Goal: Obtain resource: Obtain resource

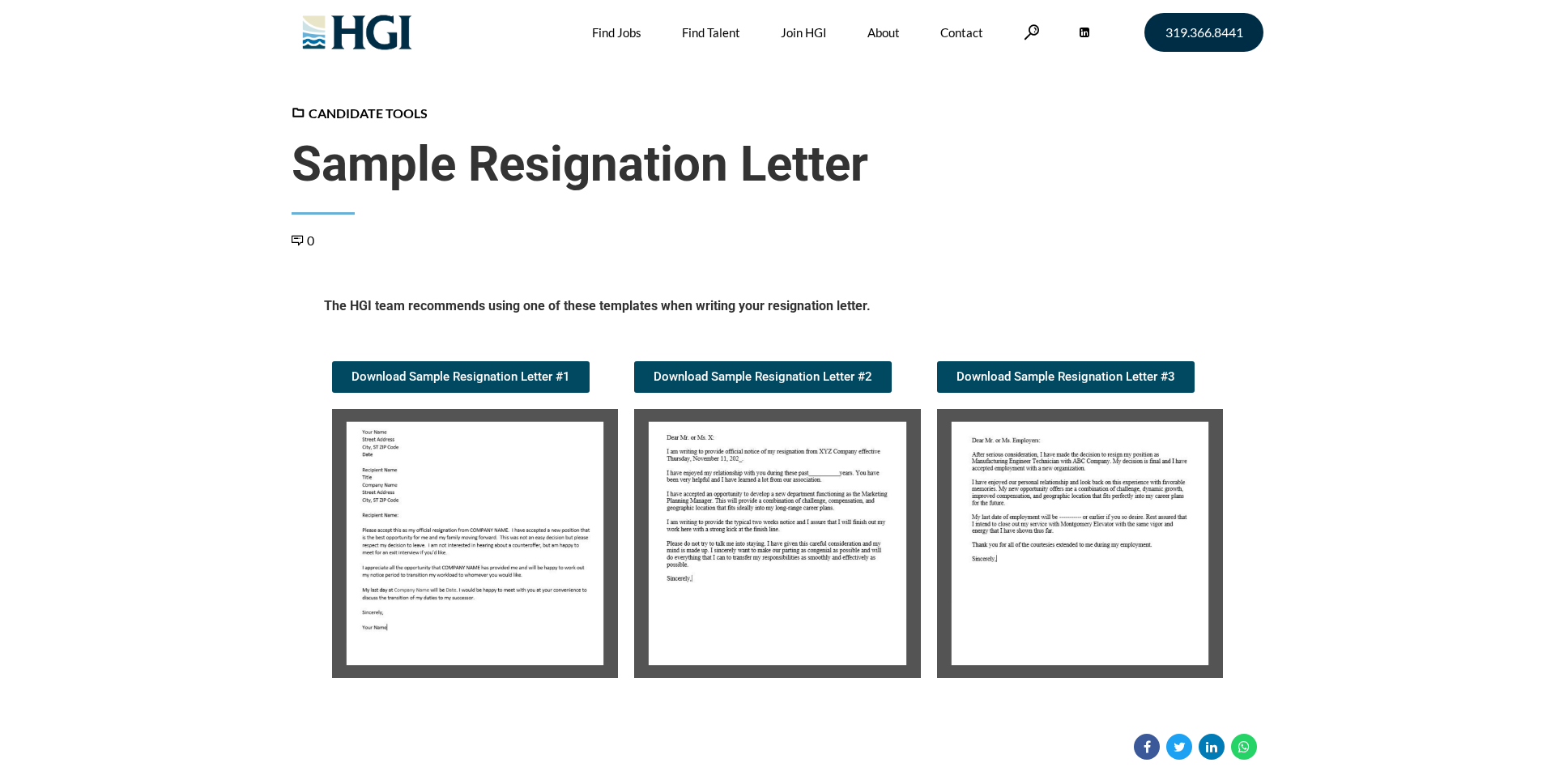
click at [474, 552] on img at bounding box center [475, 543] width 286 height 269
click at [459, 577] on img at bounding box center [475, 543] width 286 height 269
click at [746, 561] on img at bounding box center [777, 543] width 286 height 269
click at [777, 562] on img at bounding box center [777, 543] width 286 height 269
click at [776, 561] on img at bounding box center [777, 543] width 286 height 269
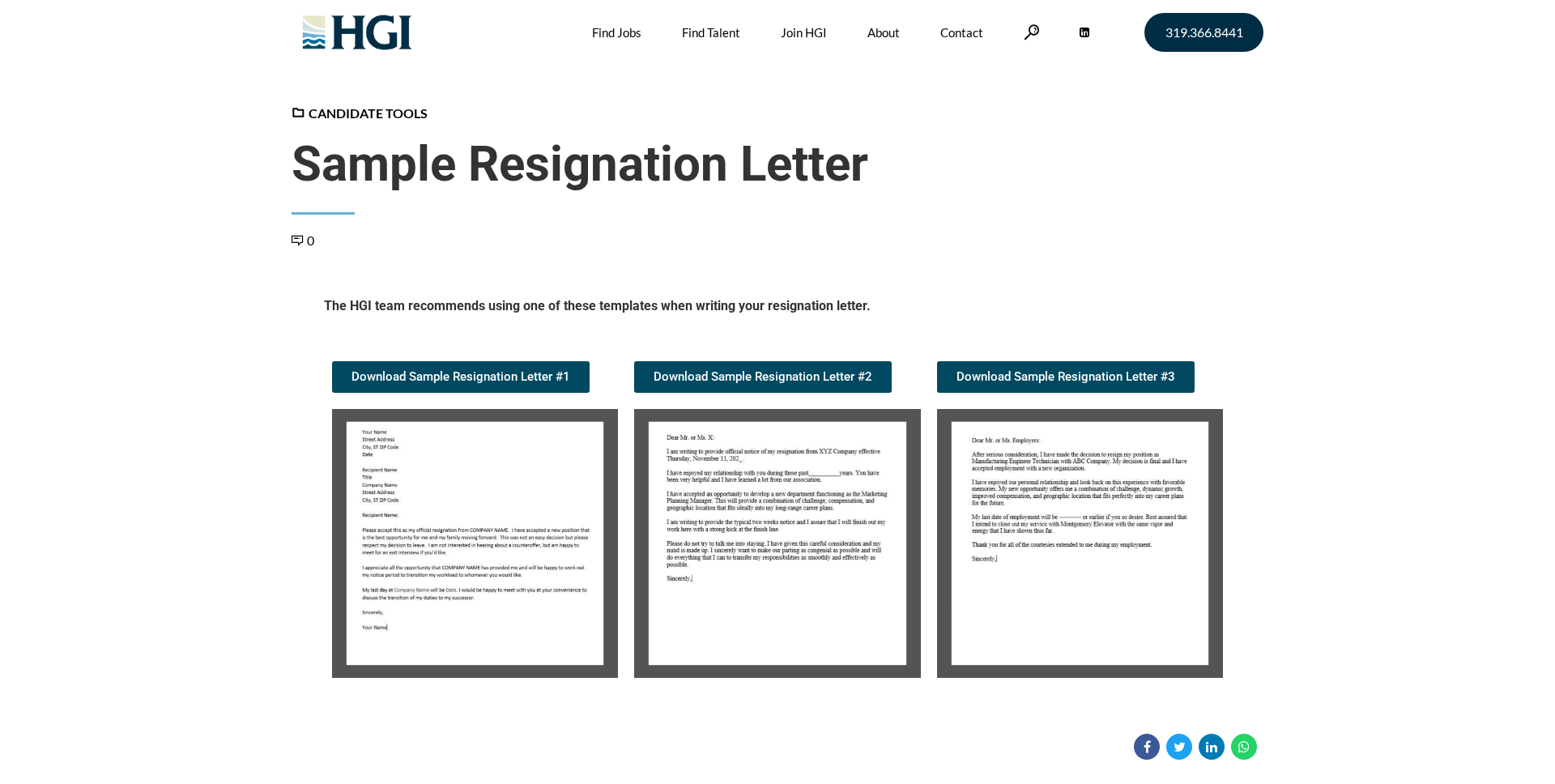
click at [766, 558] on img at bounding box center [777, 543] width 286 height 269
click at [510, 574] on img at bounding box center [475, 543] width 286 height 269
click at [774, 572] on img at bounding box center [777, 543] width 286 height 269
click at [766, 585] on img at bounding box center [777, 543] width 286 height 269
click at [434, 571] on img at bounding box center [475, 543] width 286 height 269
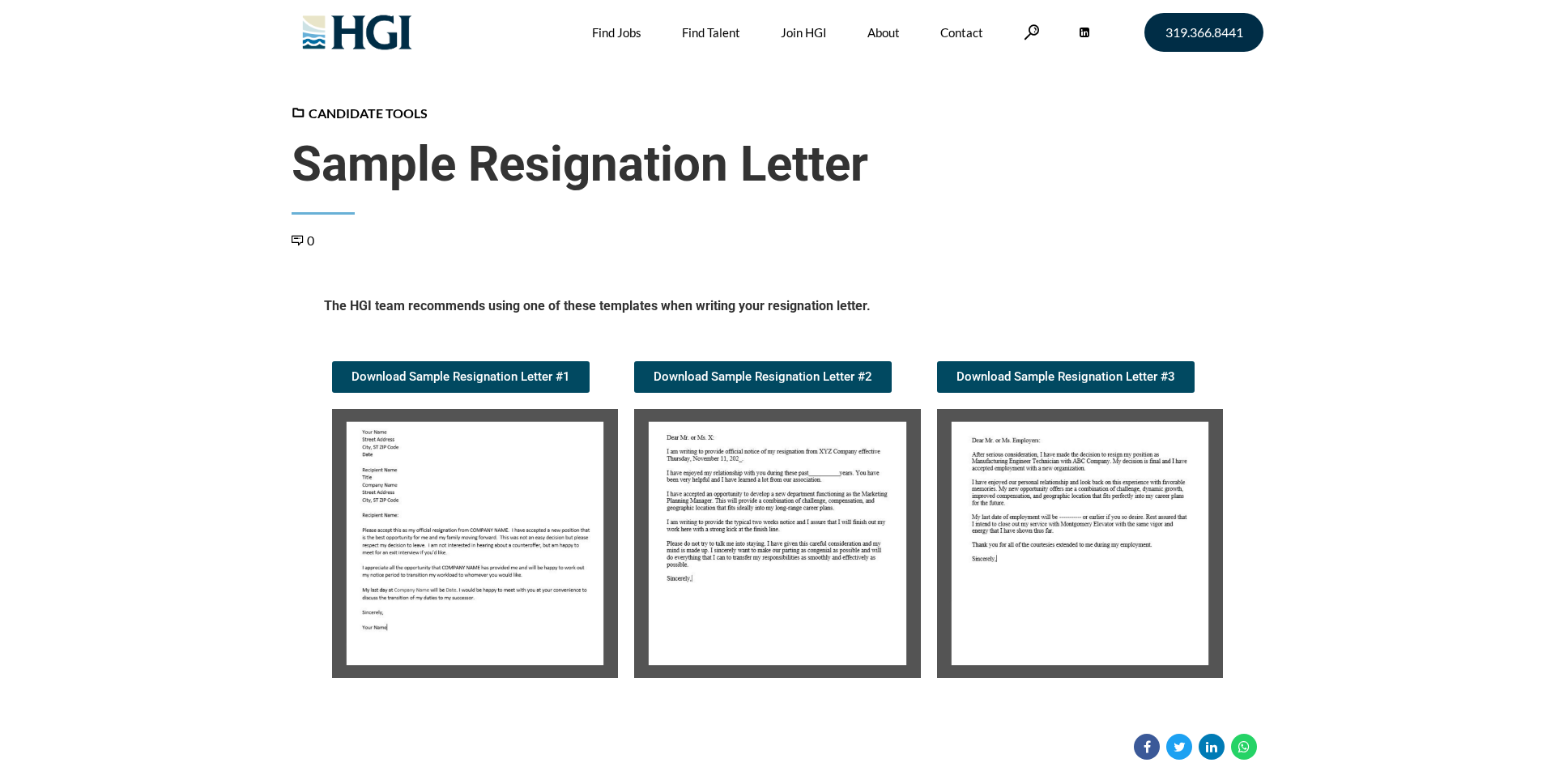
click at [468, 567] on img at bounding box center [475, 543] width 286 height 269
click at [497, 596] on img at bounding box center [475, 543] width 286 height 269
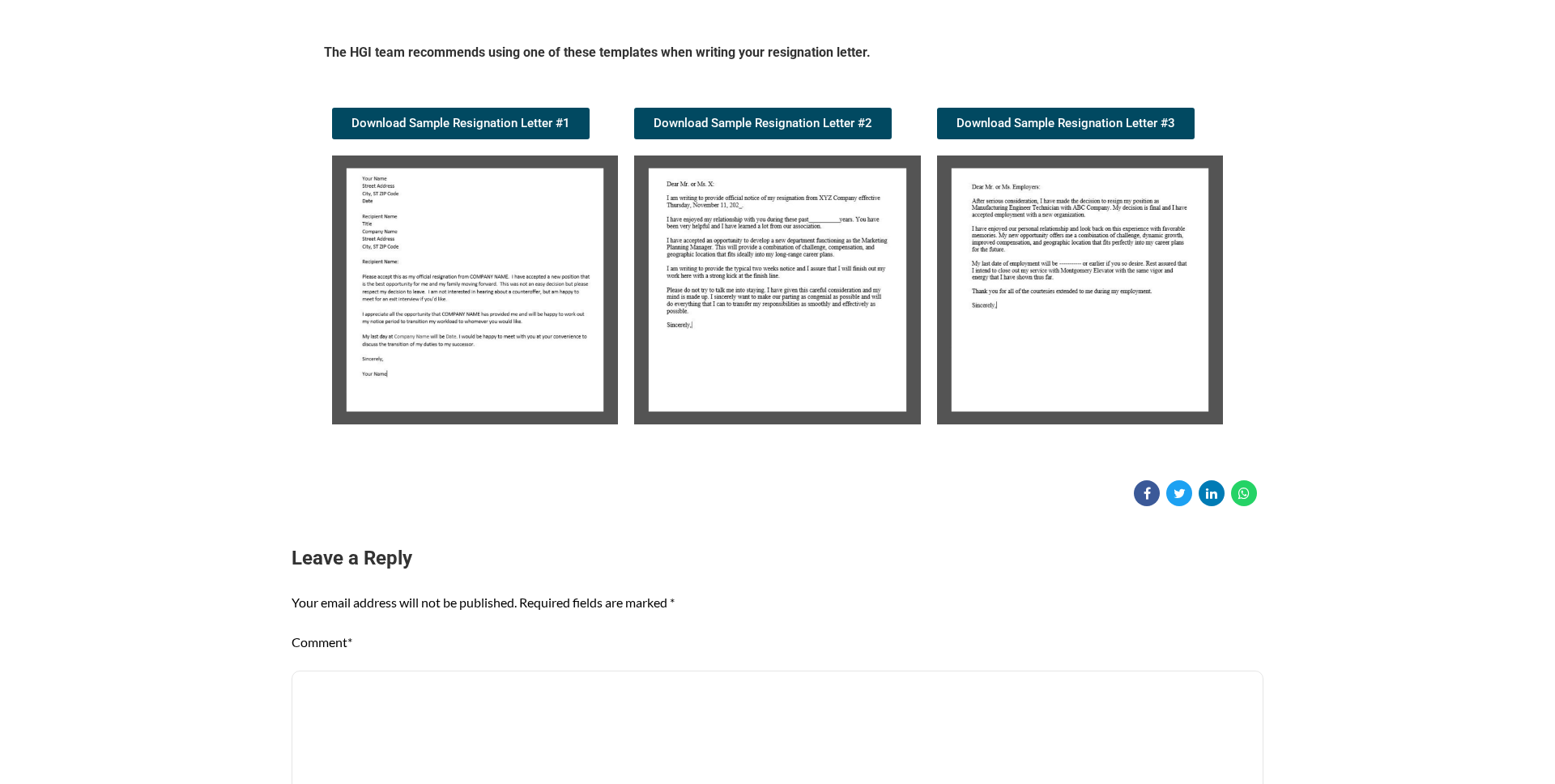
scroll to position [249, 0]
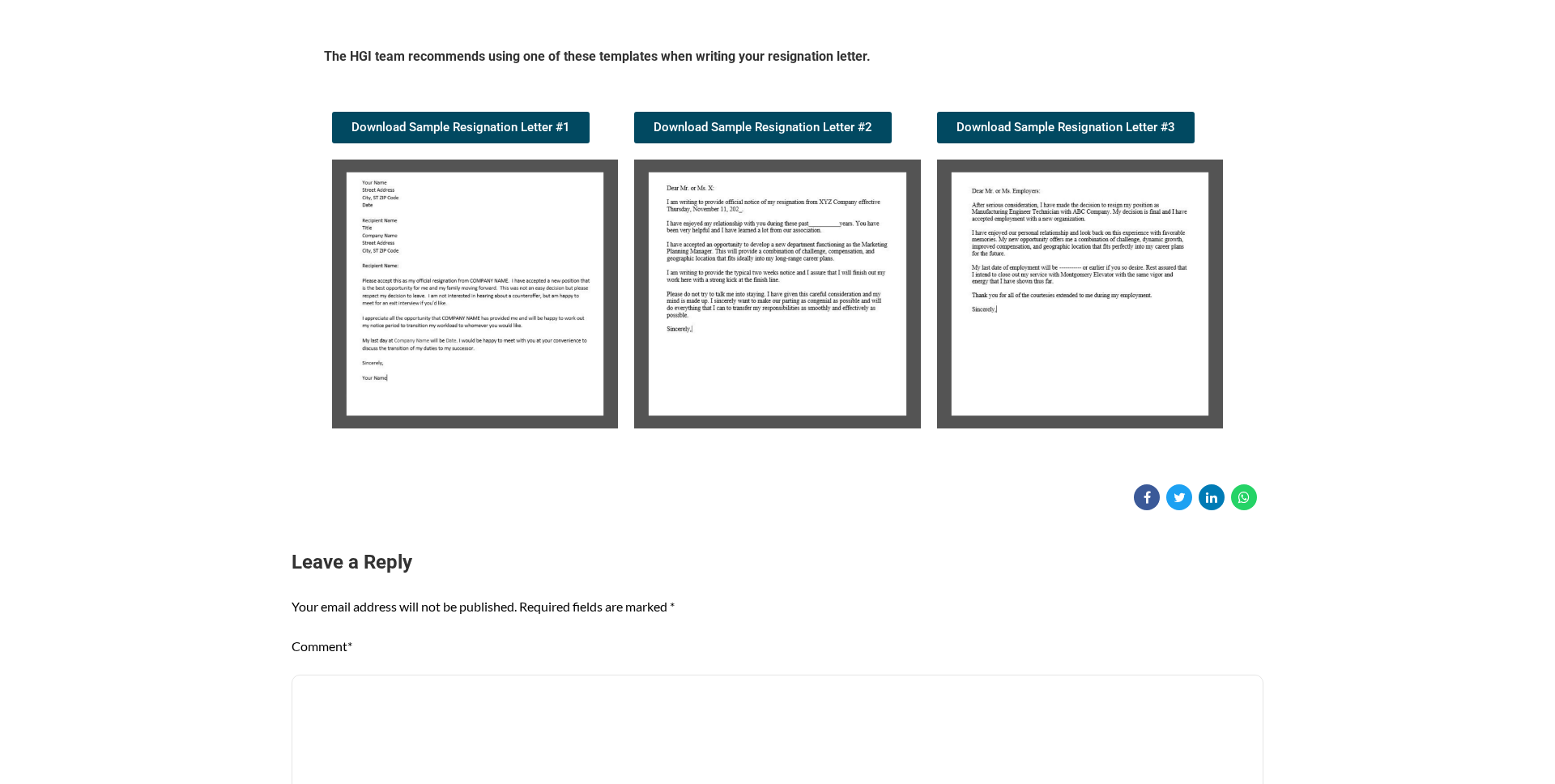
click at [783, 296] on img at bounding box center [777, 294] width 286 height 269
click at [711, 305] on img at bounding box center [777, 294] width 286 height 269
